Goal: Task Accomplishment & Management: Use online tool/utility

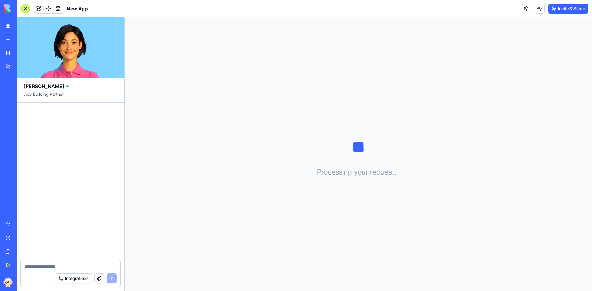
click at [23, 24] on div "My Workspace" at bounding box center [19, 26] width 8 height 6
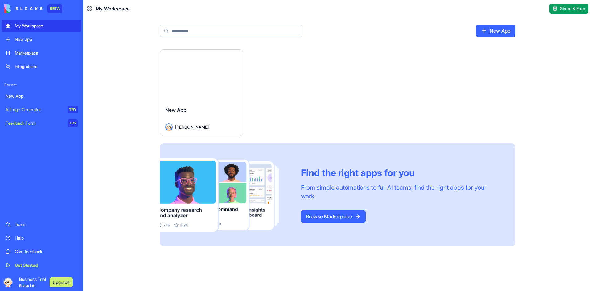
click at [196, 74] on button "Launch" at bounding box center [202, 75] width 46 height 12
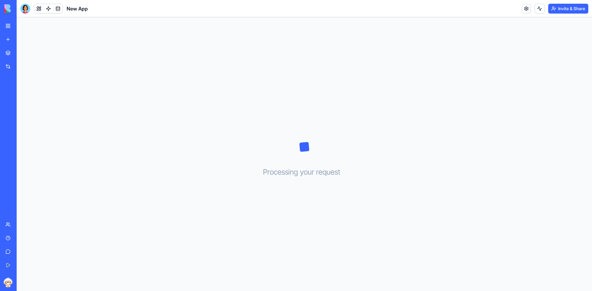
click at [299, 59] on div "Processing your request . . ." at bounding box center [304, 154] width 575 height 274
